Goal: Use online tool/utility: Utilize a website feature to perform a specific function

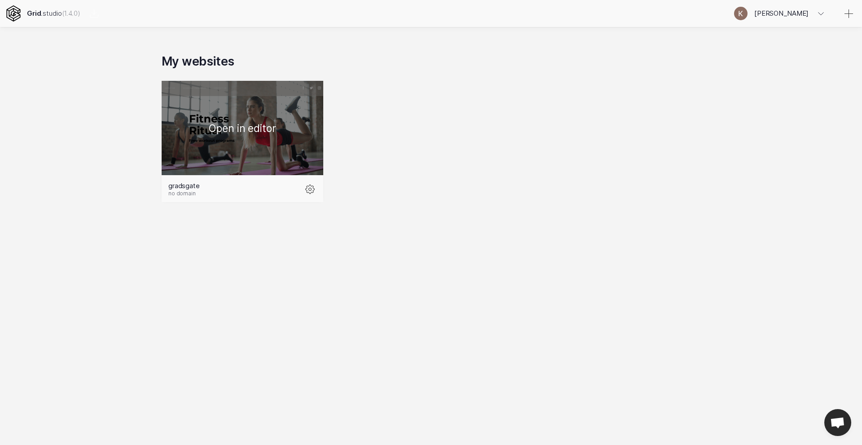
click at [263, 132] on div at bounding box center [243, 128] width 162 height 94
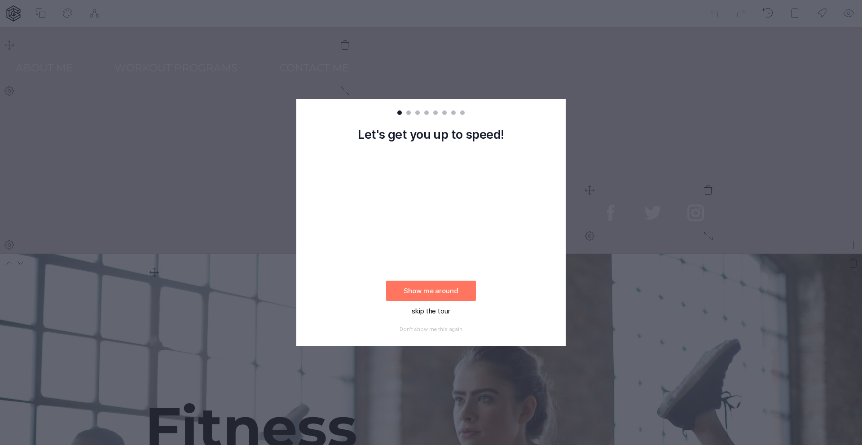
click at [421, 312] on button "skip the tour" at bounding box center [431, 311] width 90 height 20
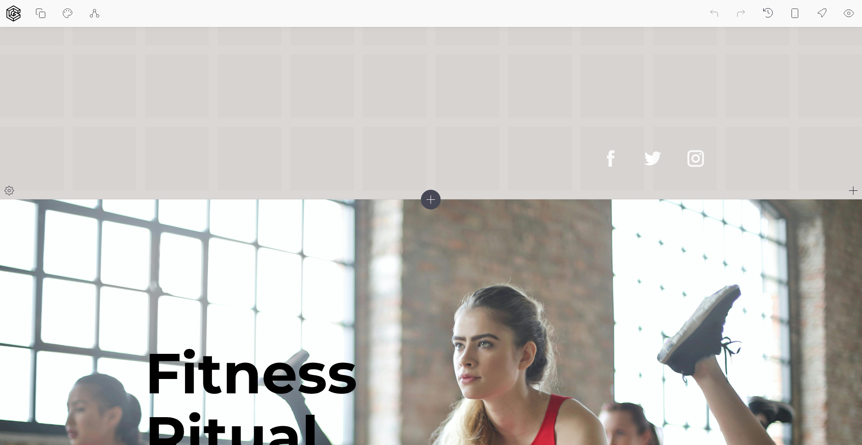
scroll to position [48, 0]
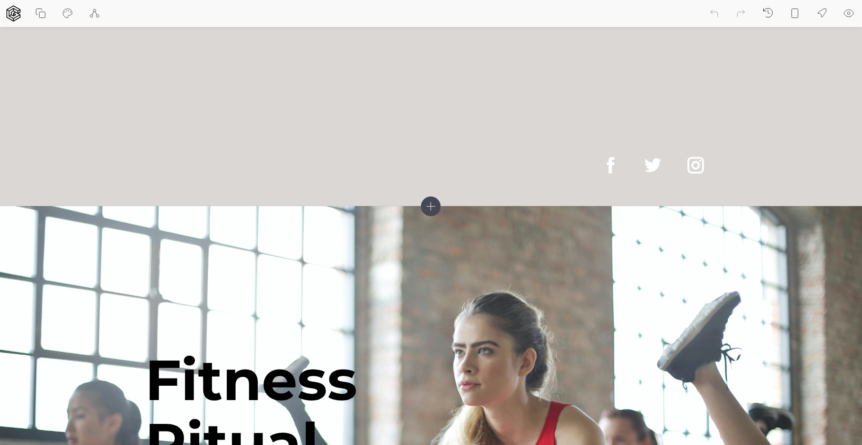
click at [428, 210] on icon at bounding box center [431, 206] width 20 height 20
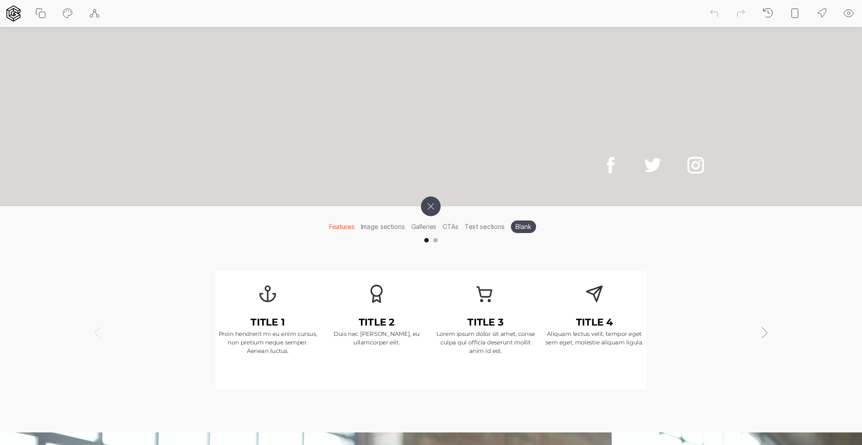
click at [428, 210] on icon at bounding box center [431, 206] width 28 height 28
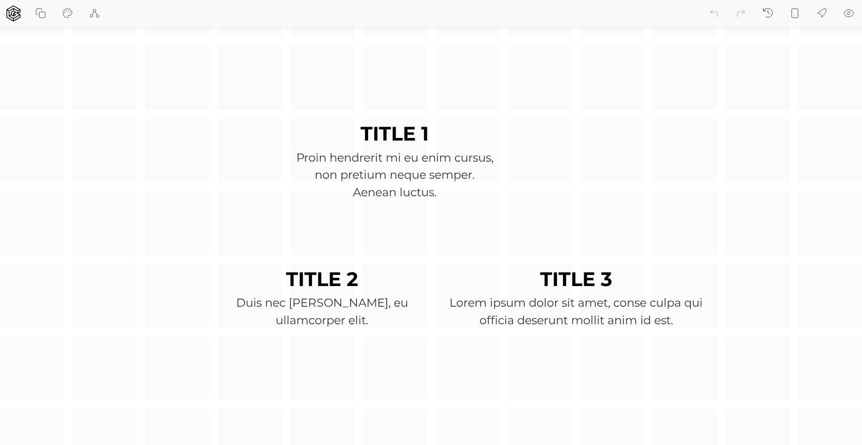
scroll to position [739, 0]
click at [144, 225] on div "TITLE 1 Proin hendrerit mi eu enim cursus, non pretium neque semper. Aenean luc…" at bounding box center [431, 295] width 862 height 644
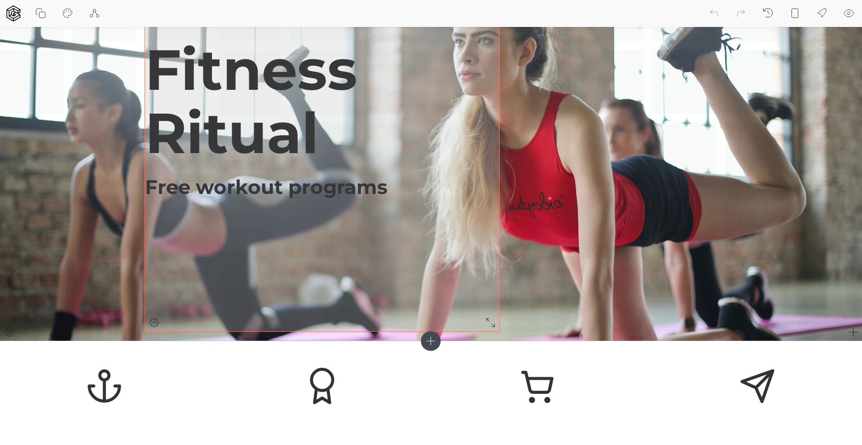
scroll to position [358, 0]
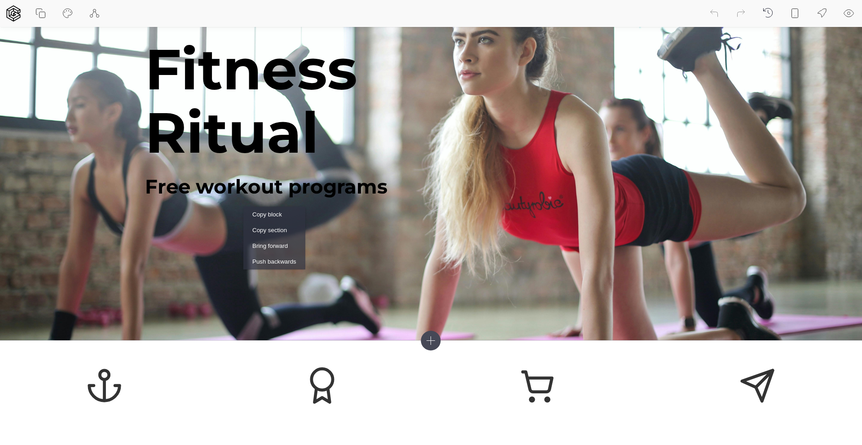
click at [42, 15] on icon at bounding box center [40, 13] width 11 height 11
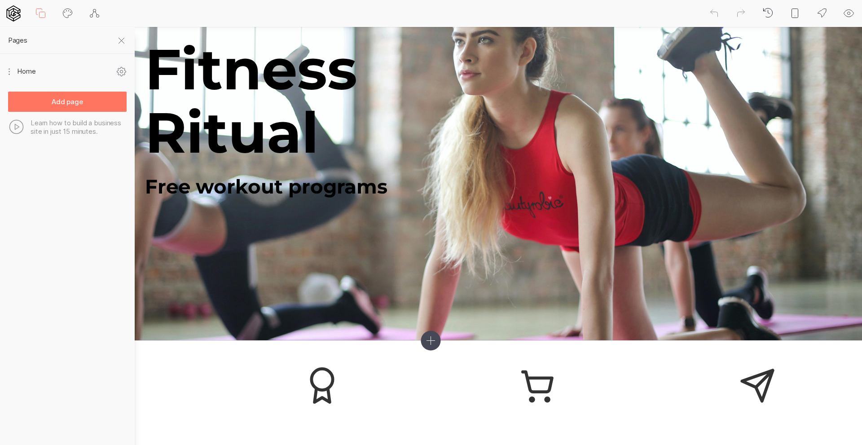
click at [62, 14] on icon at bounding box center [67, 13] width 11 height 11
select select "fadeInDown"
select select "Montserrat"
select select "400"
select select "Montserrat"
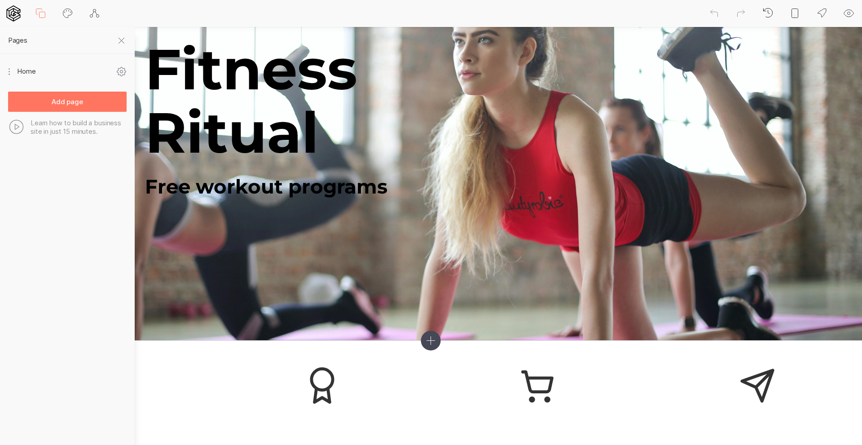
select select "700"
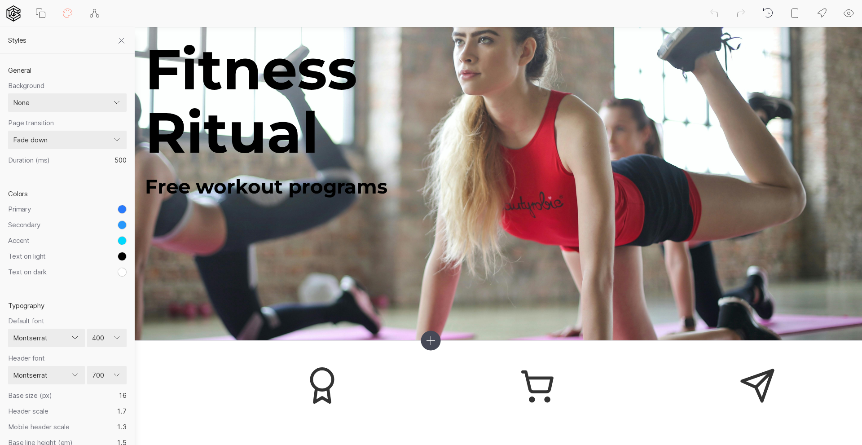
click at [44, 15] on icon at bounding box center [40, 13] width 11 height 11
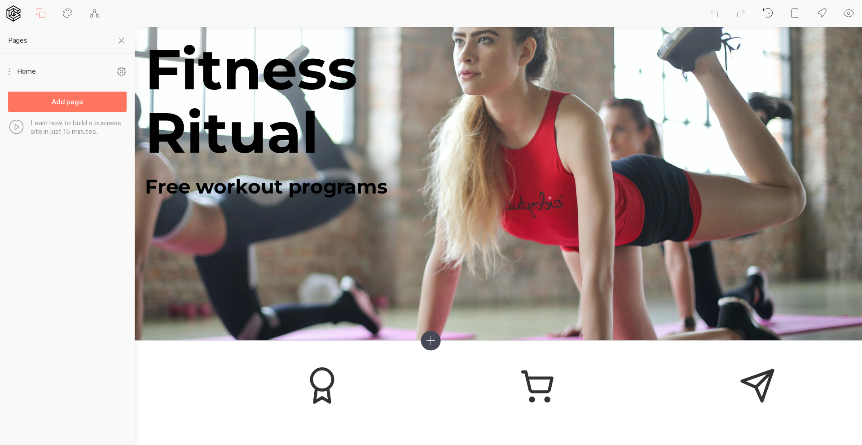
click at [434, 342] on icon at bounding box center [431, 340] width 20 height 20
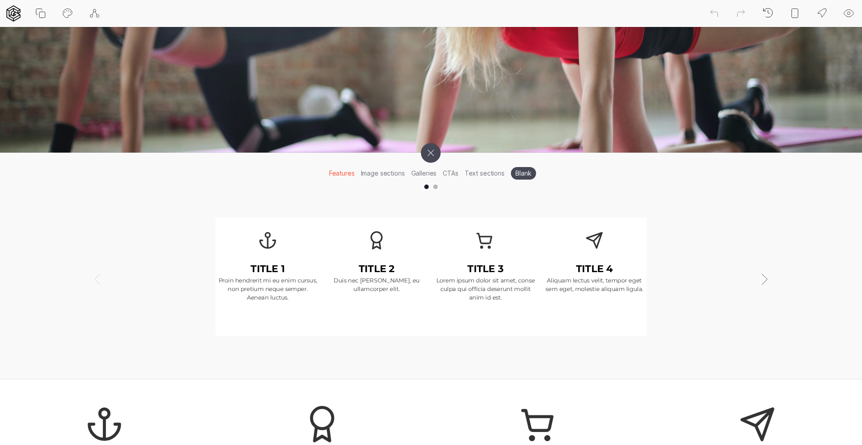
scroll to position [554, 0]
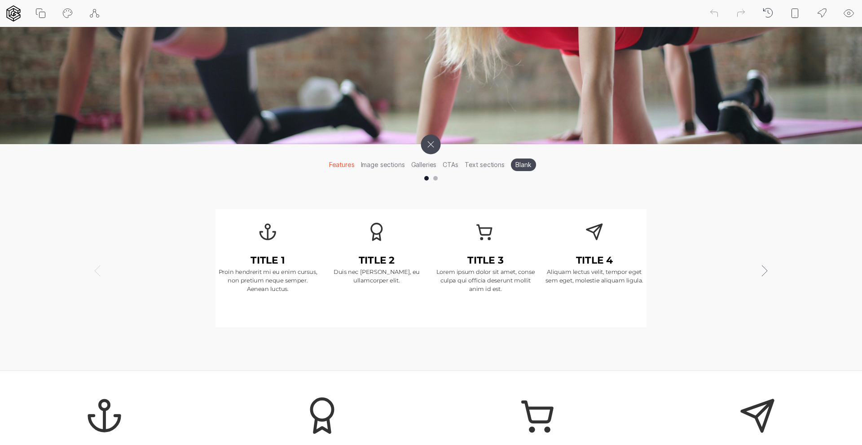
click at [476, 166] on li "Text sections" at bounding box center [484, 165] width 46 height 14
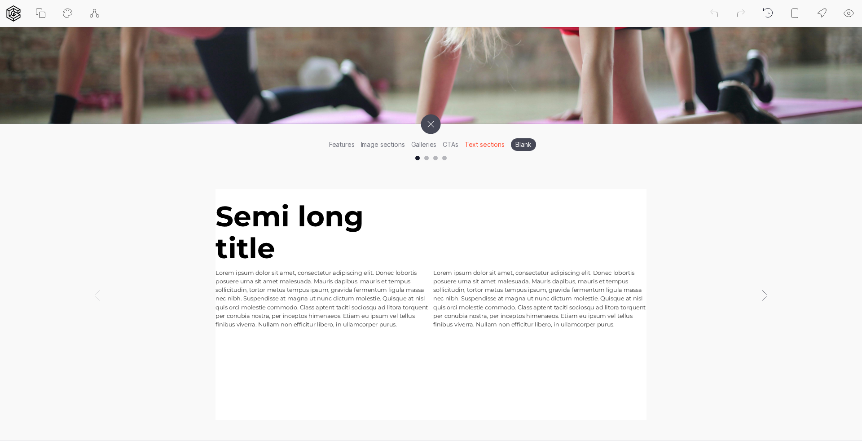
scroll to position [609, 0]
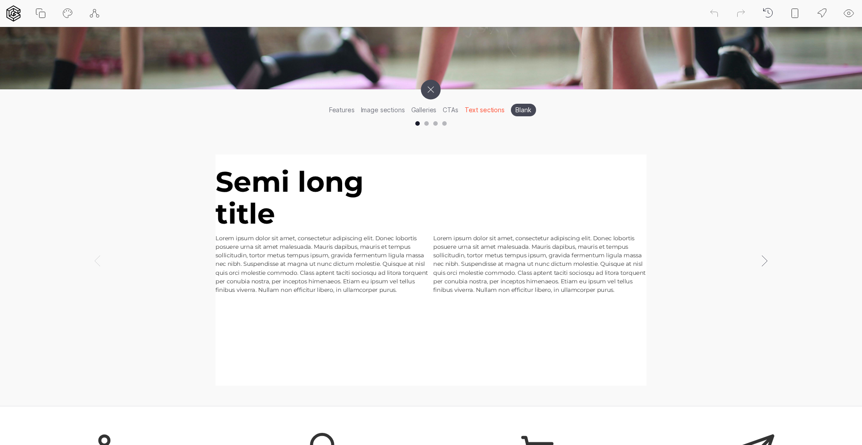
click at [518, 270] on p "Lorem ipsum dolor sit amet, consectetur adipiscing elit. Donec lobortis posuere…" at bounding box center [539, 264] width 213 height 60
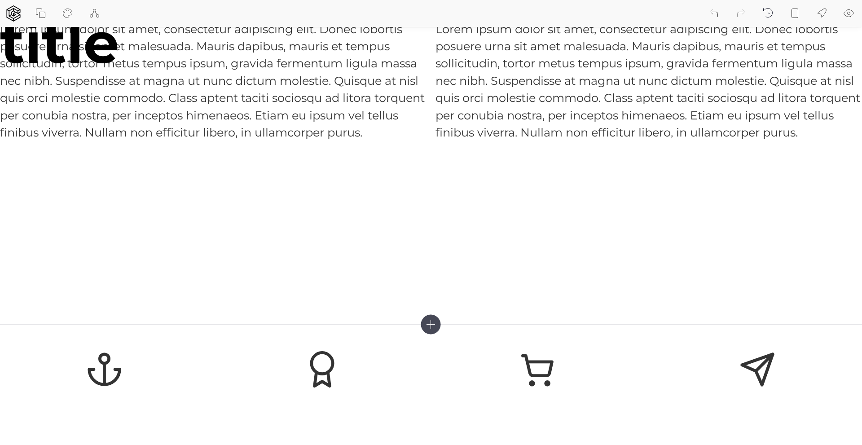
scroll to position [775, 0]
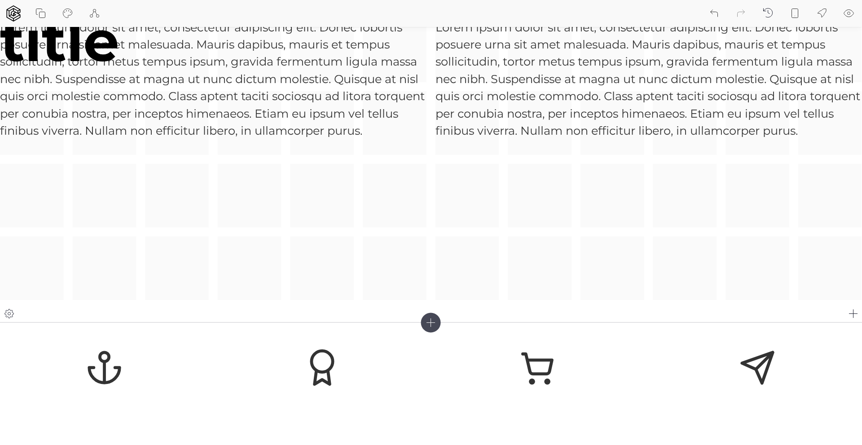
drag, startPoint x: 526, startPoint y: 264, endPoint x: 426, endPoint y: 275, distance: 100.3
click at [426, 275] on div "Lorem ipsum dolor sit amet, consectetur adipiscing elit. Donec lobortis posuere…" at bounding box center [431, 123] width 862 height 354
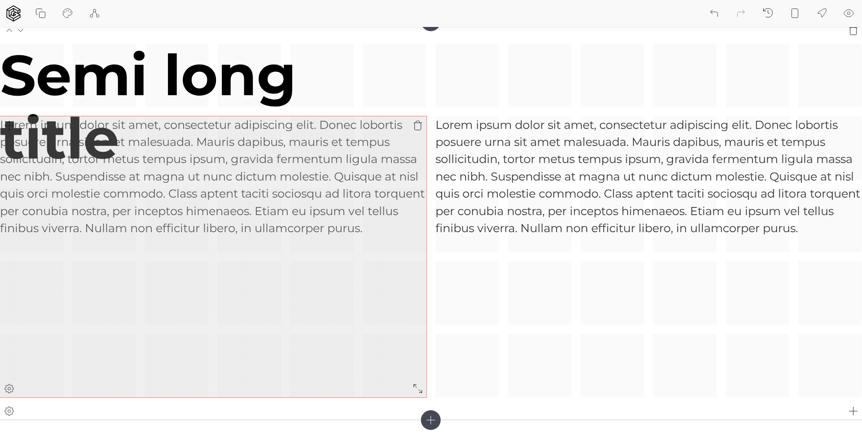
scroll to position [678, 0]
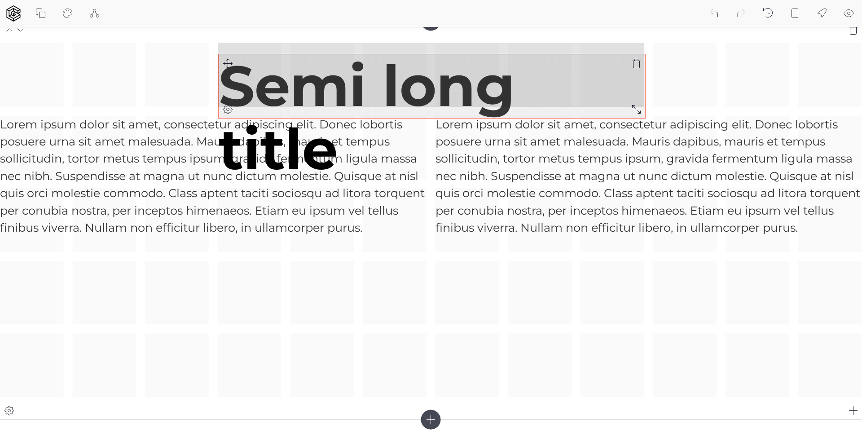
click at [228, 68] on div "Lorem ipsum dolor sit amet, consectetur adipiscing elit. Donec lobortis posuere…" at bounding box center [431, 220] width 862 height 354
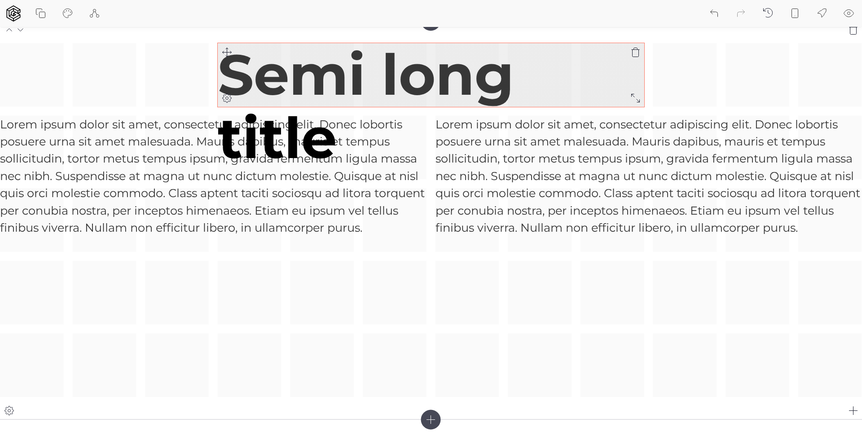
click at [241, 55] on h1 "Semi long title" at bounding box center [431, 106] width 426 height 127
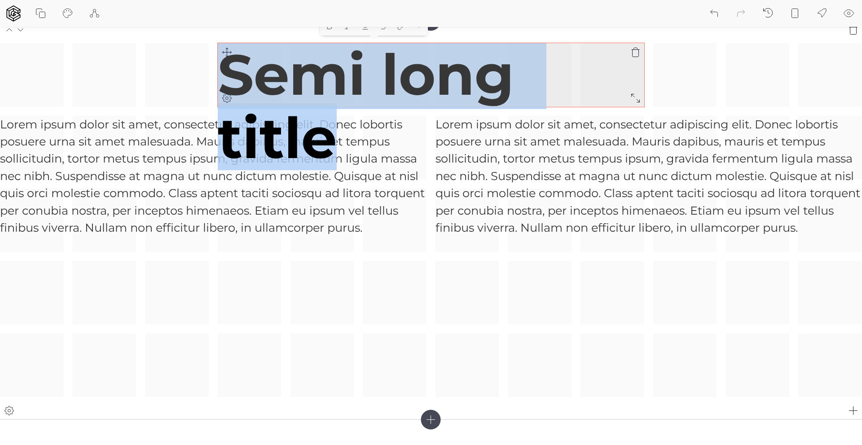
drag, startPoint x: 235, startPoint y: 66, endPoint x: 355, endPoint y: 154, distance: 149.0
click at [355, 154] on h1 "Semi long title" at bounding box center [431, 106] width 426 height 127
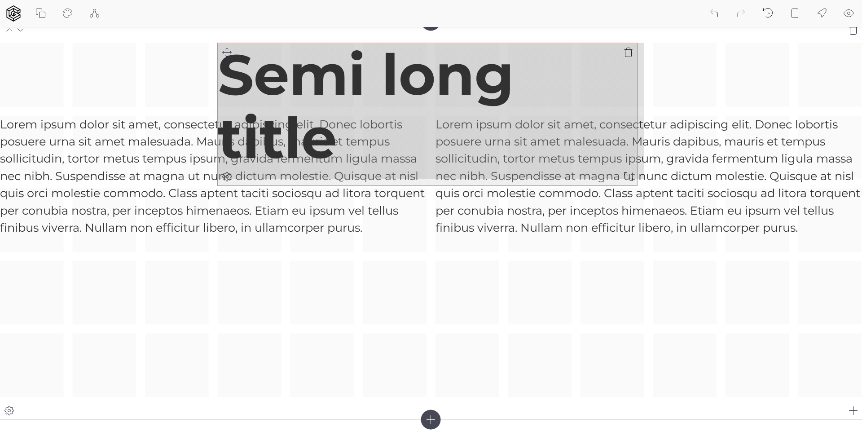
click at [631, 193] on div "Lorem ipsum dolor sit amet, consectetur adipiscing elit. Donec lobortis posuere…" at bounding box center [431, 220] width 862 height 354
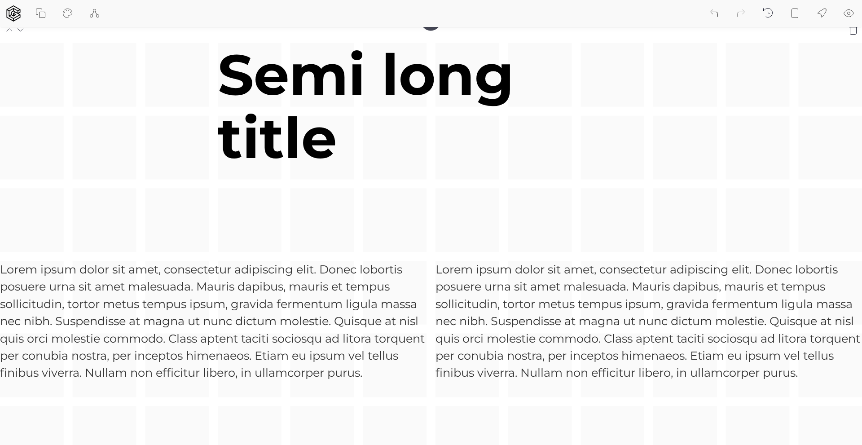
drag, startPoint x: 604, startPoint y: 186, endPoint x: 671, endPoint y: 207, distance: 69.8
click at [671, 207] on div "Lorem ipsum dolor sit amet, consectetur adipiscing elit. Donec lobortis posuere…" at bounding box center [431, 292] width 862 height 499
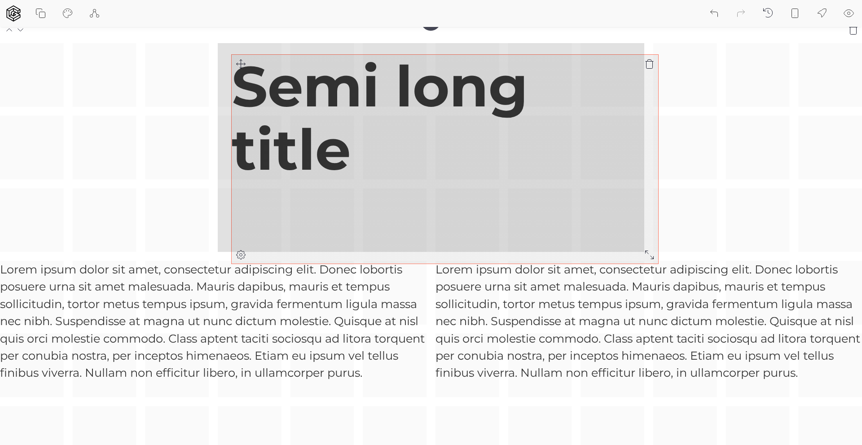
click at [240, 63] on div "Lorem ipsum dolor sit amet, consectetur adipiscing elit. Donec lobortis posuere…" at bounding box center [431, 292] width 862 height 499
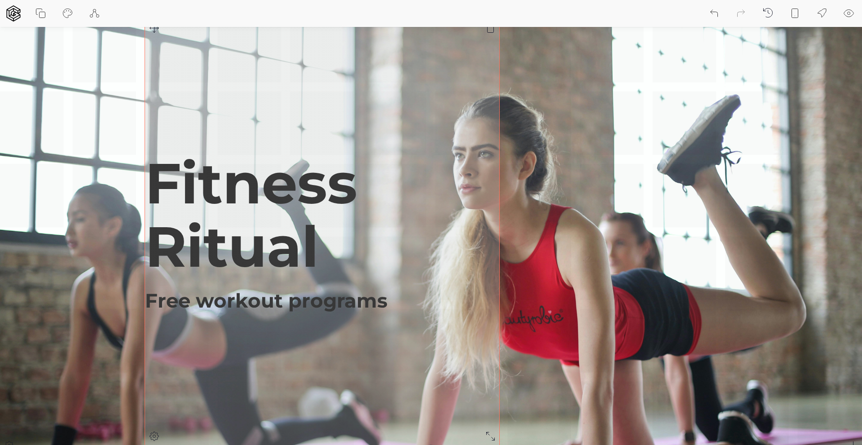
scroll to position [243, 0]
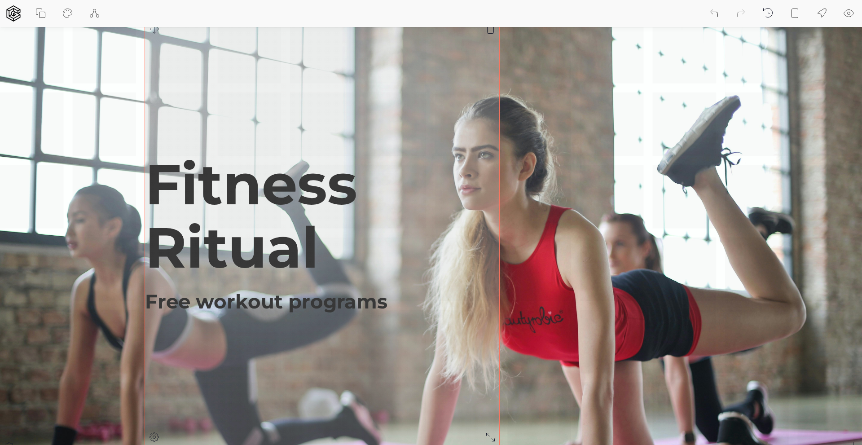
click at [386, 258] on h1 "Fitness Ritual" at bounding box center [322, 216] width 354 height 127
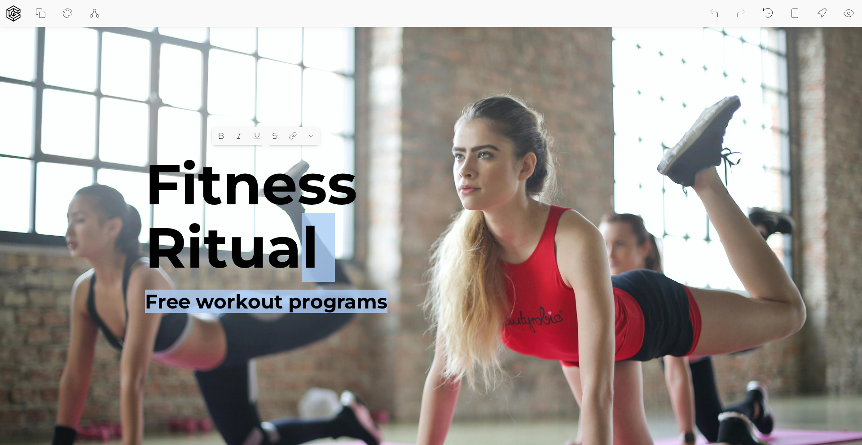
drag, startPoint x: 385, startPoint y: 291, endPoint x: 232, endPoint y: 178, distance: 190.0
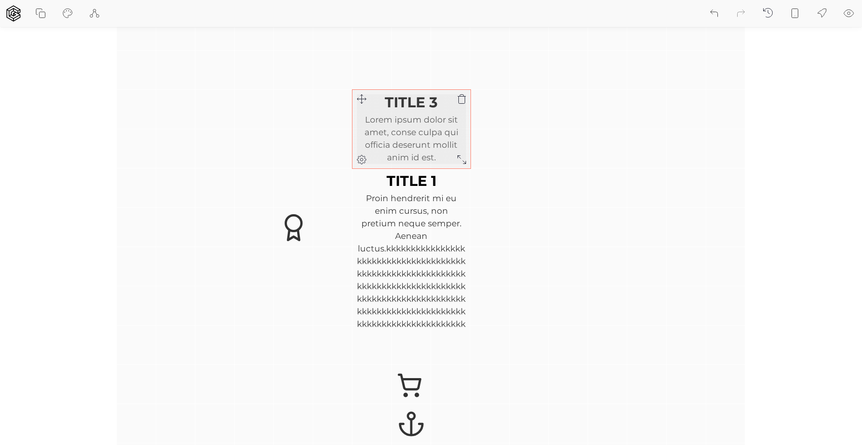
scroll to position [1856, 0]
